Goal: Task Accomplishment & Management: Complete application form

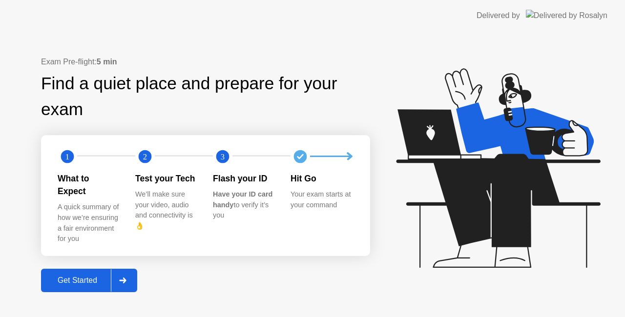
click at [120, 275] on div at bounding box center [122, 280] width 23 height 22
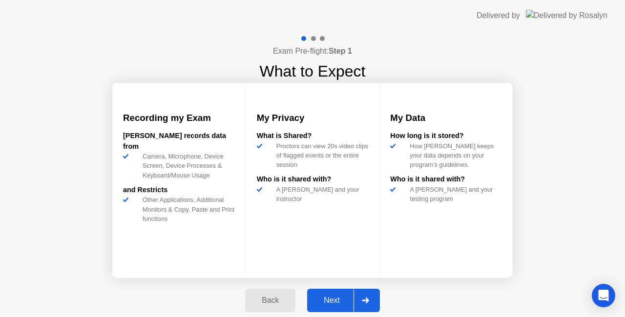
click at [372, 299] on div at bounding box center [364, 301] width 23 height 22
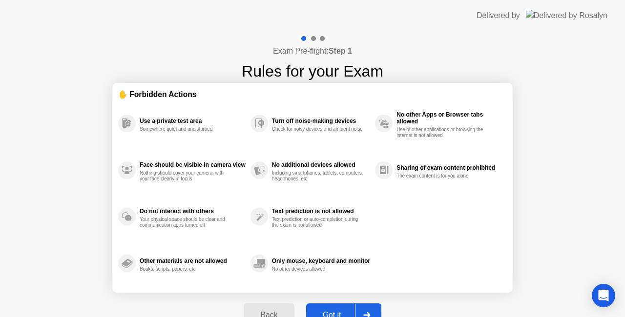
click at [372, 308] on div at bounding box center [366, 315] width 23 height 22
select select "Available cameras"
select select "Available speakers"
select select "Available microphones"
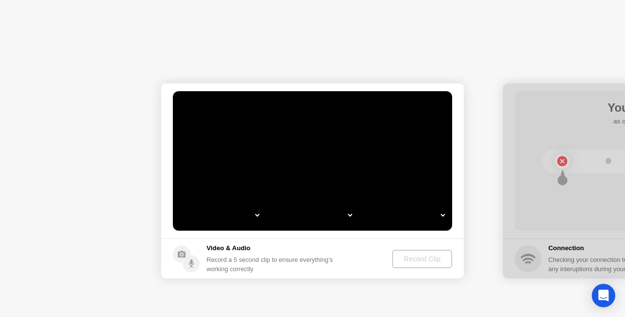
select select "*"
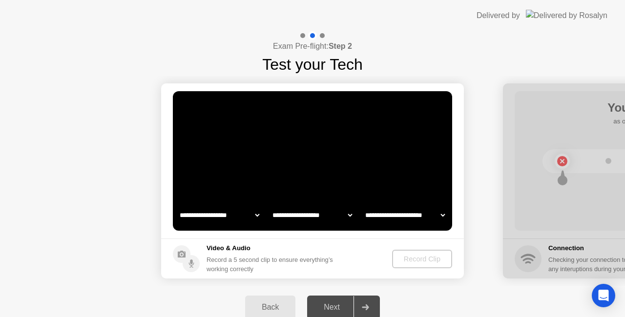
select select "**********"
select select "*******"
drag, startPoint x: 372, startPoint y: 308, endPoint x: 404, endPoint y: 290, distance: 36.7
click at [404, 290] on div "Back Next" at bounding box center [312, 307] width 625 height 43
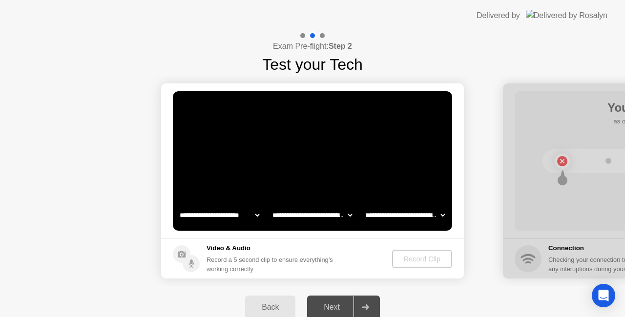
click at [370, 303] on div at bounding box center [364, 307] width 23 height 22
click at [325, 307] on div "Next" at bounding box center [331, 307] width 43 height 9
click at [412, 261] on div "Record Clip" at bounding box center [422, 259] width 52 height 8
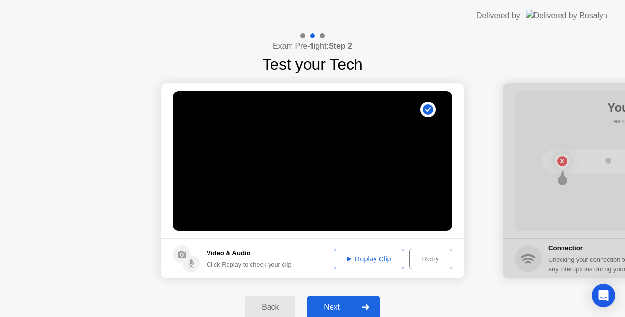
click at [368, 307] on icon at bounding box center [365, 308] width 7 height 6
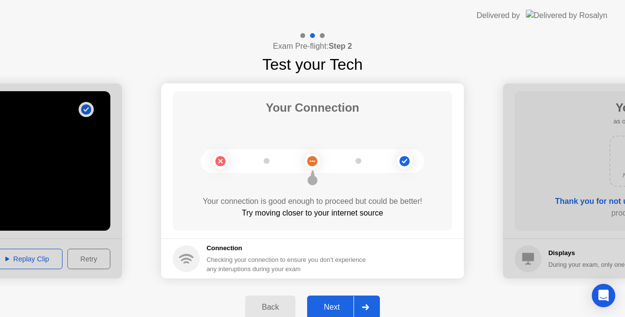
click at [368, 307] on icon at bounding box center [365, 308] width 7 height 6
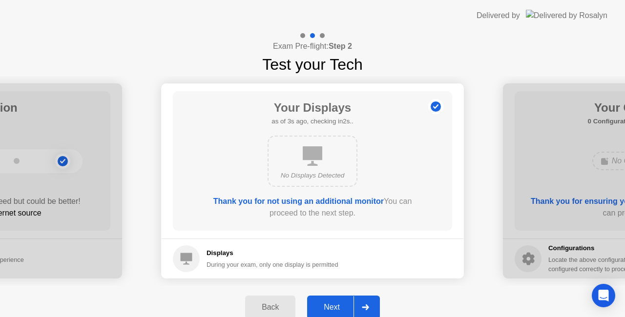
click at [368, 307] on icon at bounding box center [365, 308] width 7 height 6
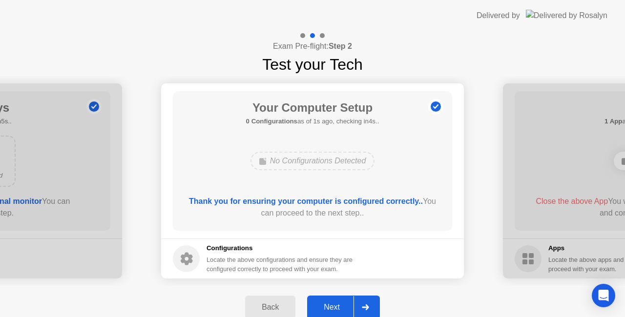
click at [368, 307] on icon at bounding box center [365, 308] width 7 height 6
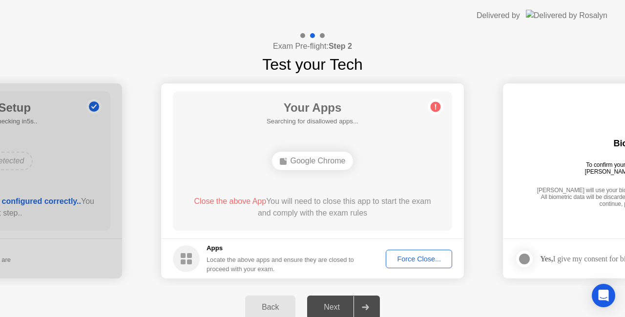
click at [368, 307] on icon at bounding box center [365, 308] width 7 height 6
click at [400, 259] on div "Force Close..." at bounding box center [419, 259] width 60 height 8
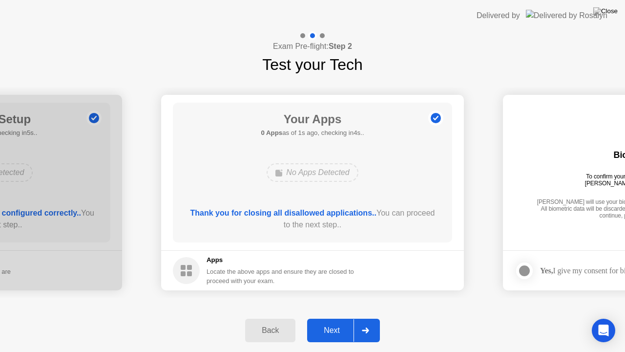
click at [373, 317] on div at bounding box center [364, 330] width 23 height 22
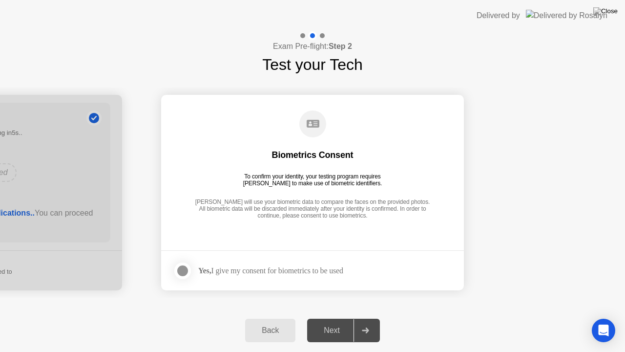
click at [373, 317] on div at bounding box center [364, 330] width 23 height 22
click at [343, 271] on div "Yes, I give my consent for biometrics to be used" at bounding box center [270, 270] width 145 height 9
click at [178, 269] on div at bounding box center [183, 271] width 12 height 12
click at [367, 317] on icon at bounding box center [365, 330] width 7 height 6
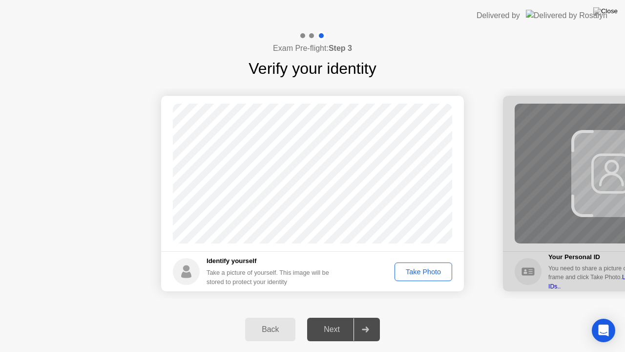
click at [425, 272] on div "Take Photo" at bounding box center [423, 272] width 51 height 8
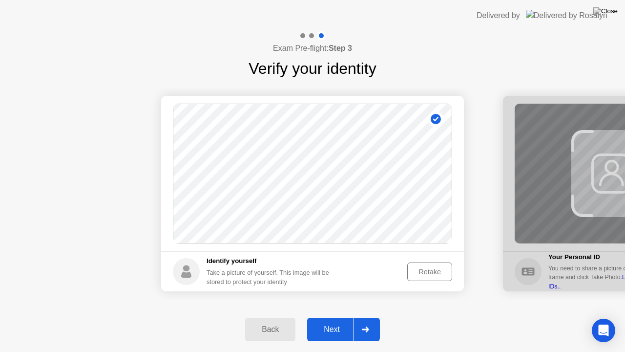
click at [374, 317] on div at bounding box center [364, 329] width 23 height 22
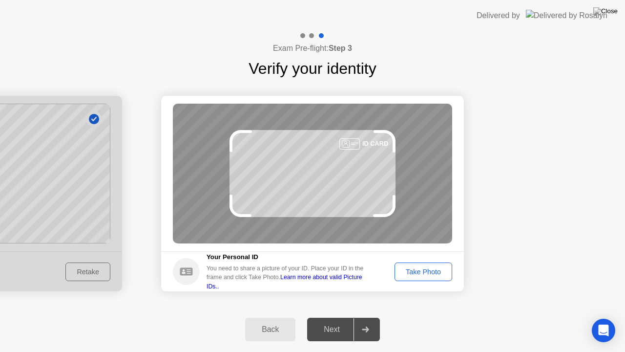
click at [433, 273] on div "Take Photo" at bounding box center [423, 272] width 51 height 8
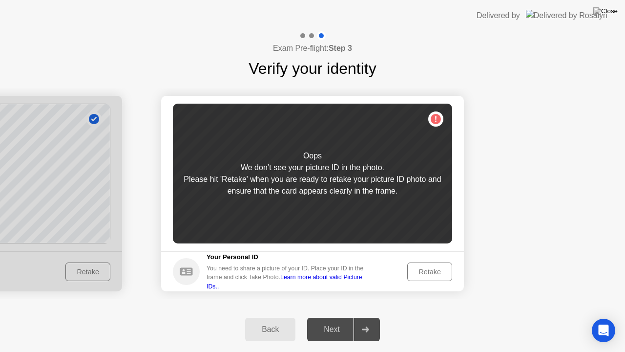
click at [433, 273] on div "Retake" at bounding box center [430, 272] width 38 height 8
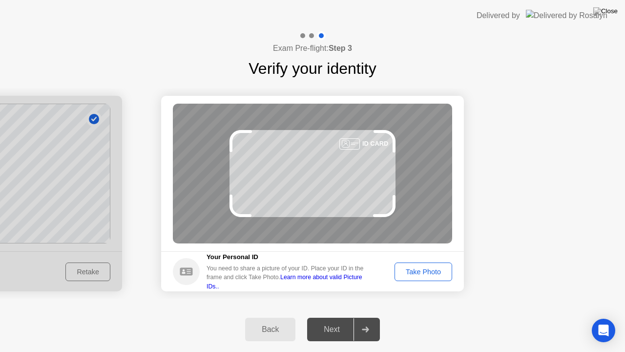
click at [433, 273] on div "Take Photo" at bounding box center [423, 272] width 51 height 8
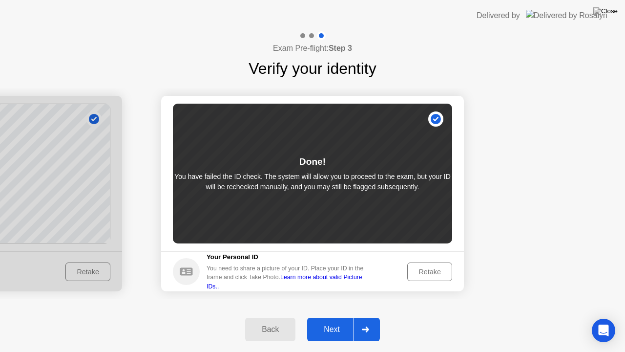
click at [356, 317] on div at bounding box center [364, 329] width 23 height 22
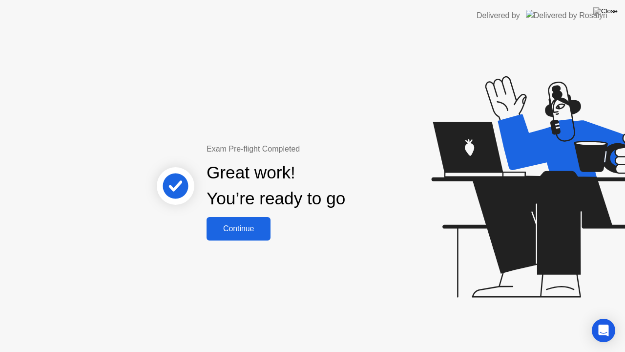
click at [235, 228] on div "Continue" at bounding box center [238, 228] width 58 height 9
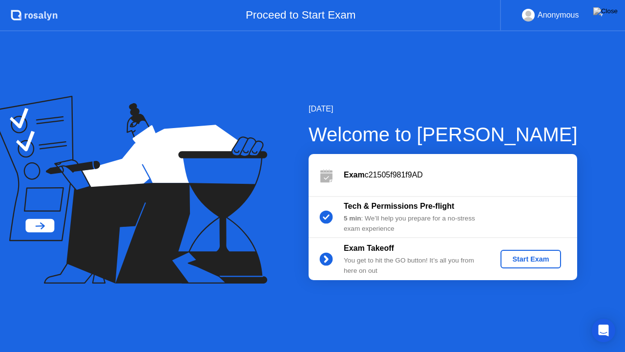
click at [524, 260] on div "Start Exam" at bounding box center [530, 259] width 52 height 8
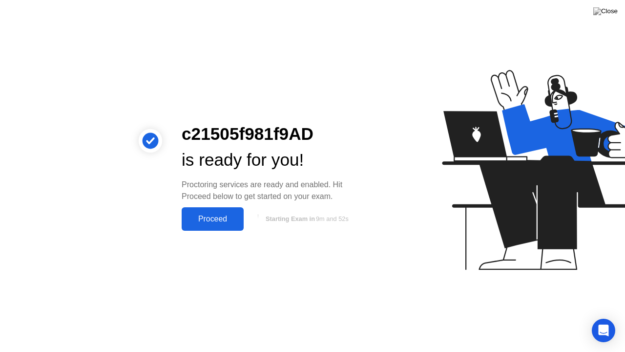
click at [211, 221] on div "Proceed" at bounding box center [213, 218] width 56 height 9
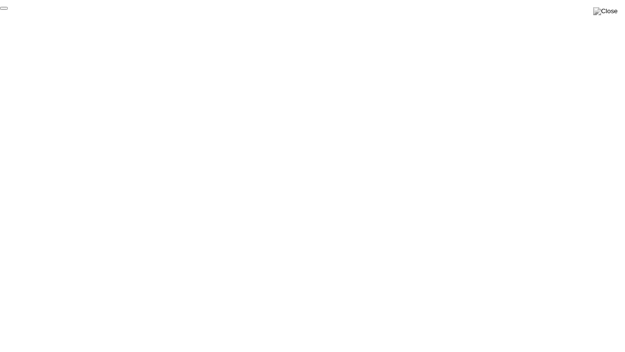
click div "End Proctoring Session"
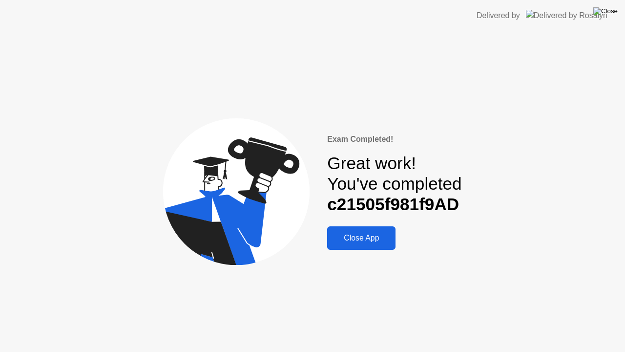
click at [612, 13] on img at bounding box center [605, 11] width 24 height 8
